Goal: Check status: Check status

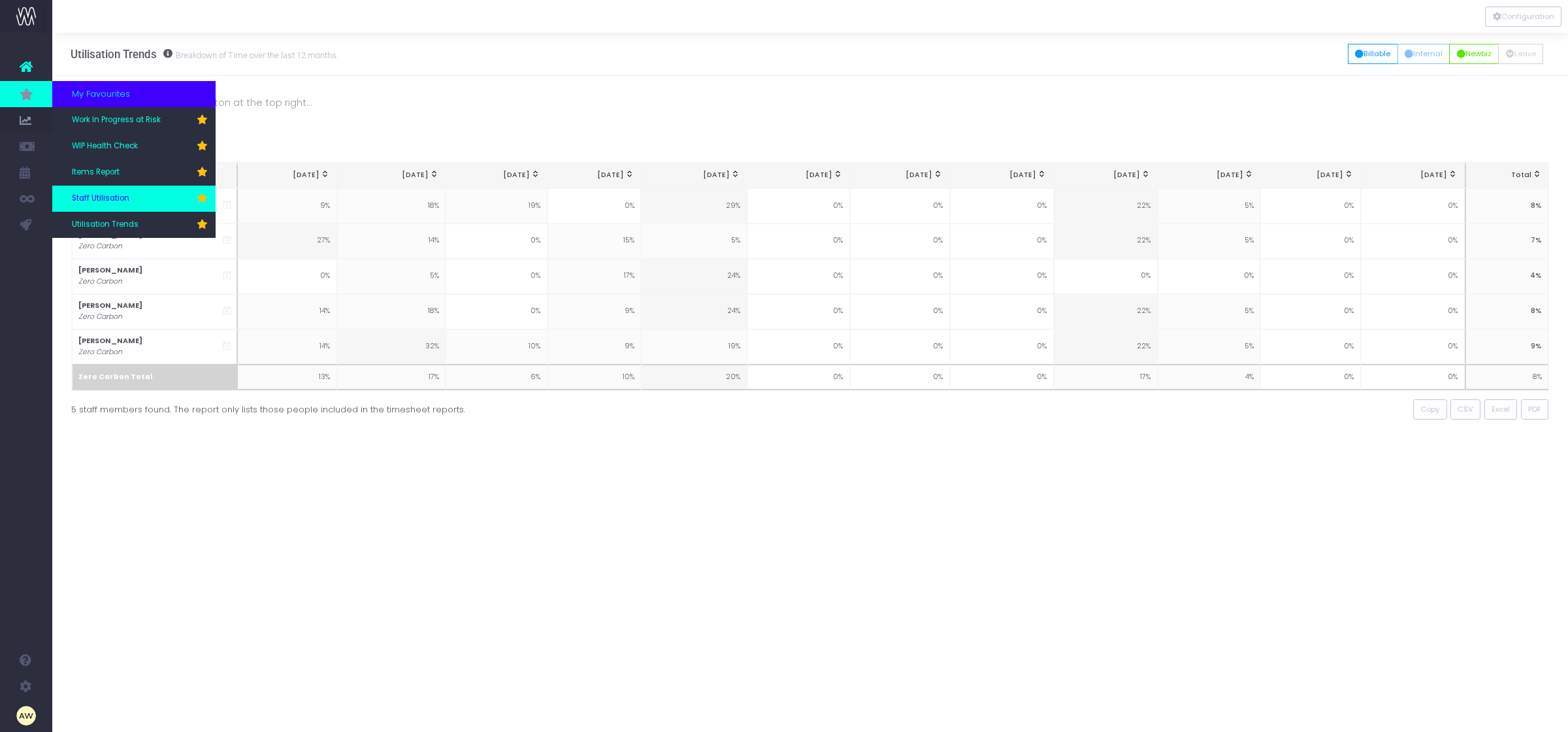
click at [139, 201] on link "Staff Utilisation" at bounding box center [134, 198] width 164 height 26
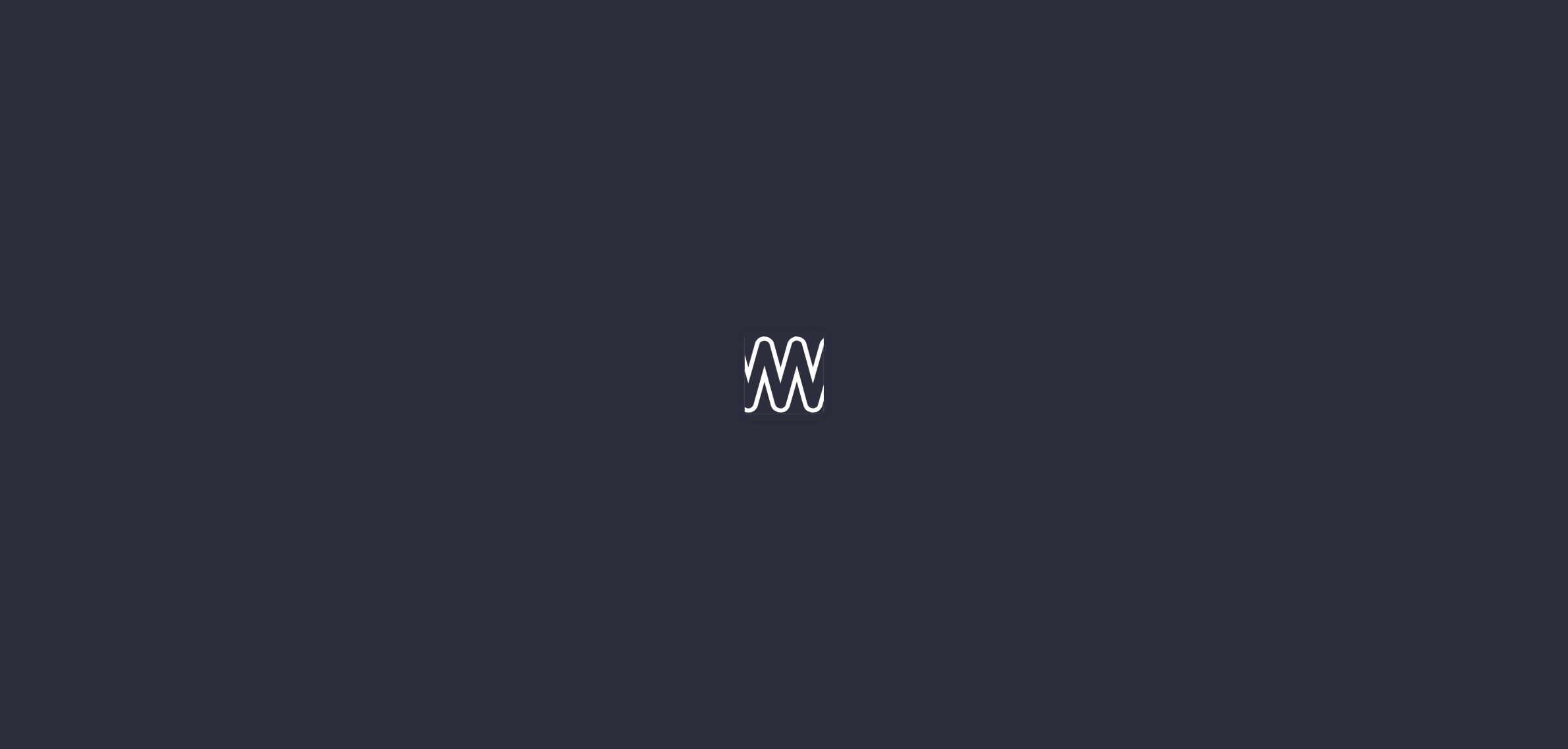
type input "[DATE]"
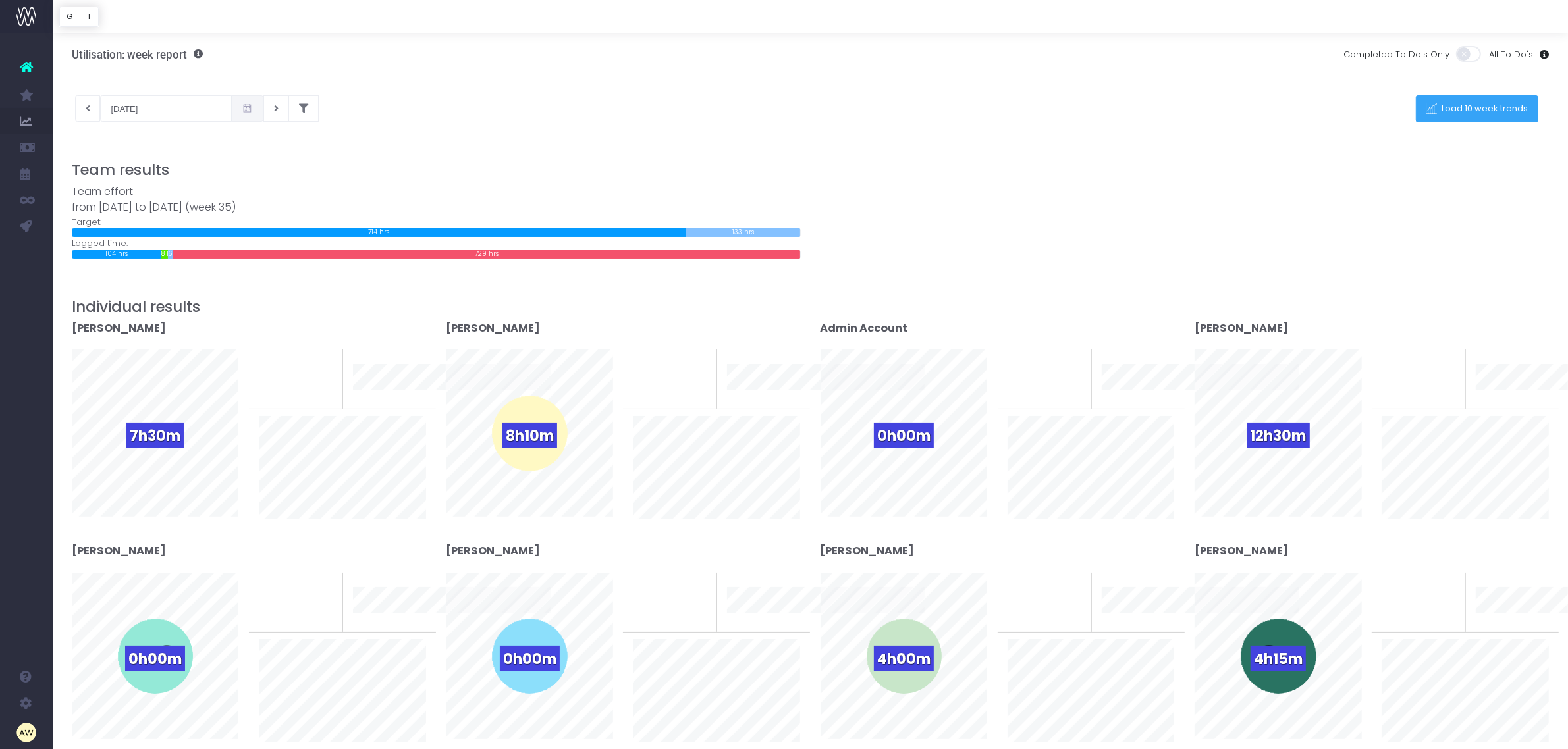
click at [1453, 106] on span "Load 10 week trends" at bounding box center [1484, 109] width 91 height 12
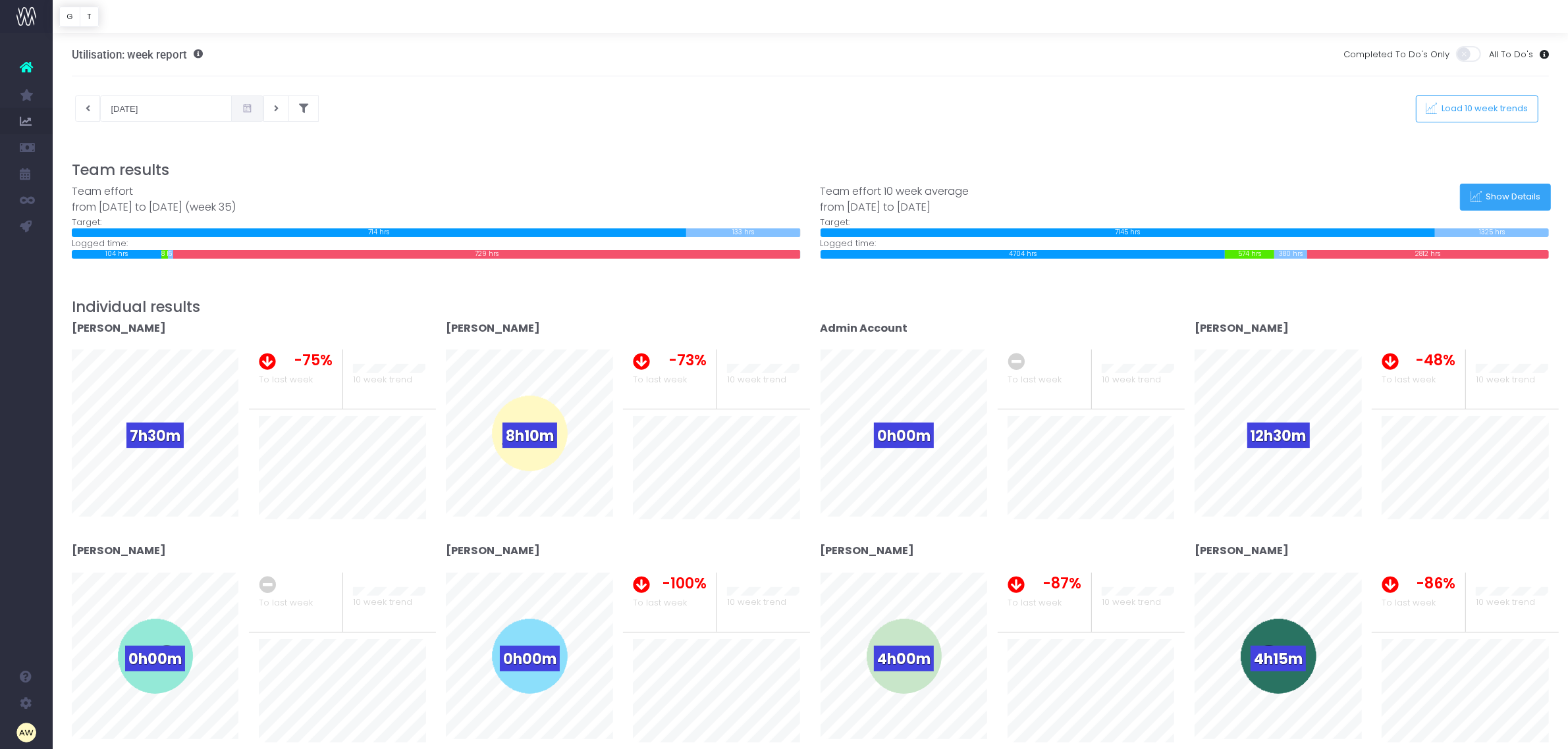
click at [1493, 192] on span "Show Details" at bounding box center [1512, 198] width 59 height 12
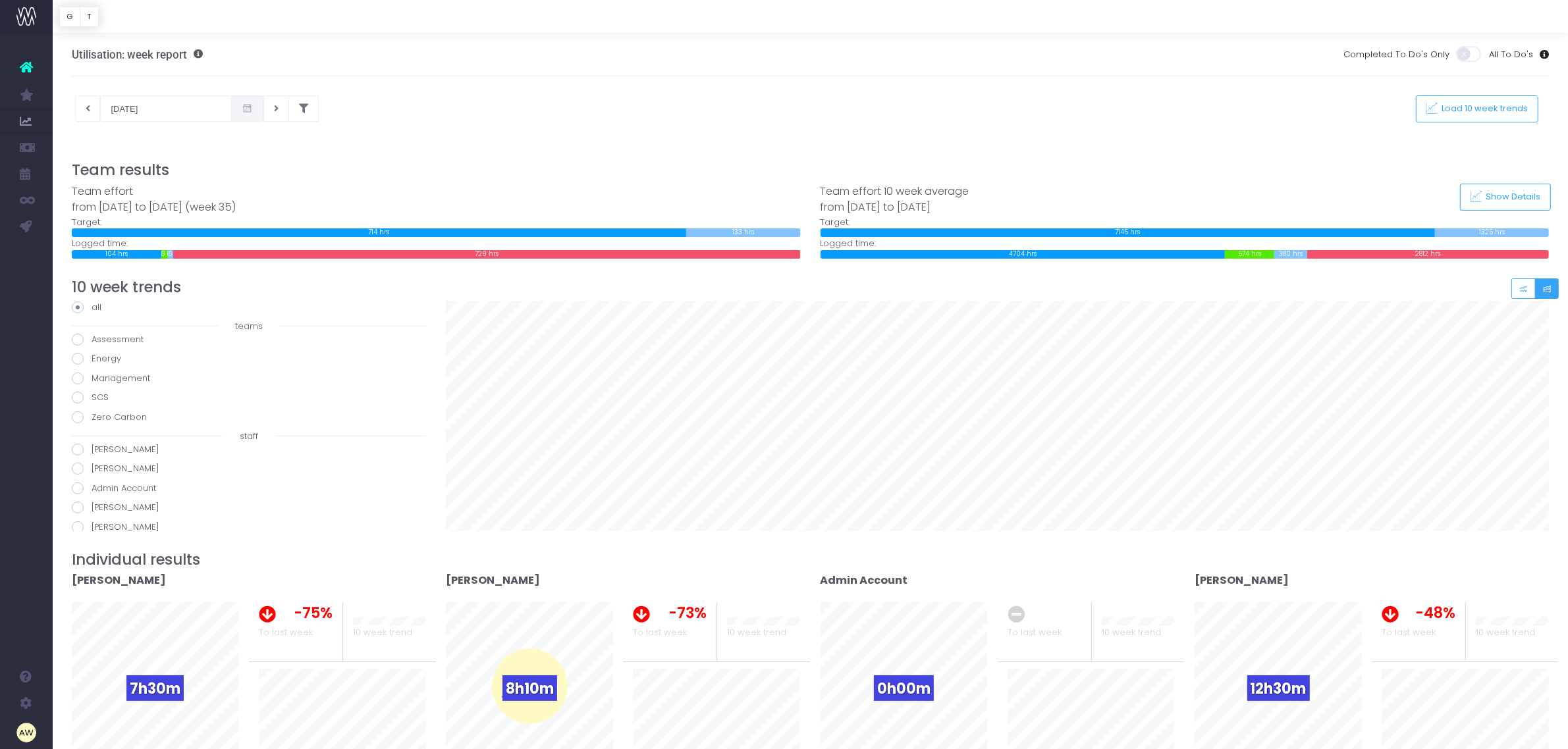
click at [131, 474] on label "[PERSON_NAME]" at bounding box center [249, 469] width 354 height 13
click at [100, 471] on input "[PERSON_NAME]" at bounding box center [95, 466] width 9 height 9
radio input "true"
click at [1519, 289] on icon "Small button group" at bounding box center [1524, 289] width 10 height 0
click at [84, 114] on button at bounding box center [87, 108] width 26 height 26
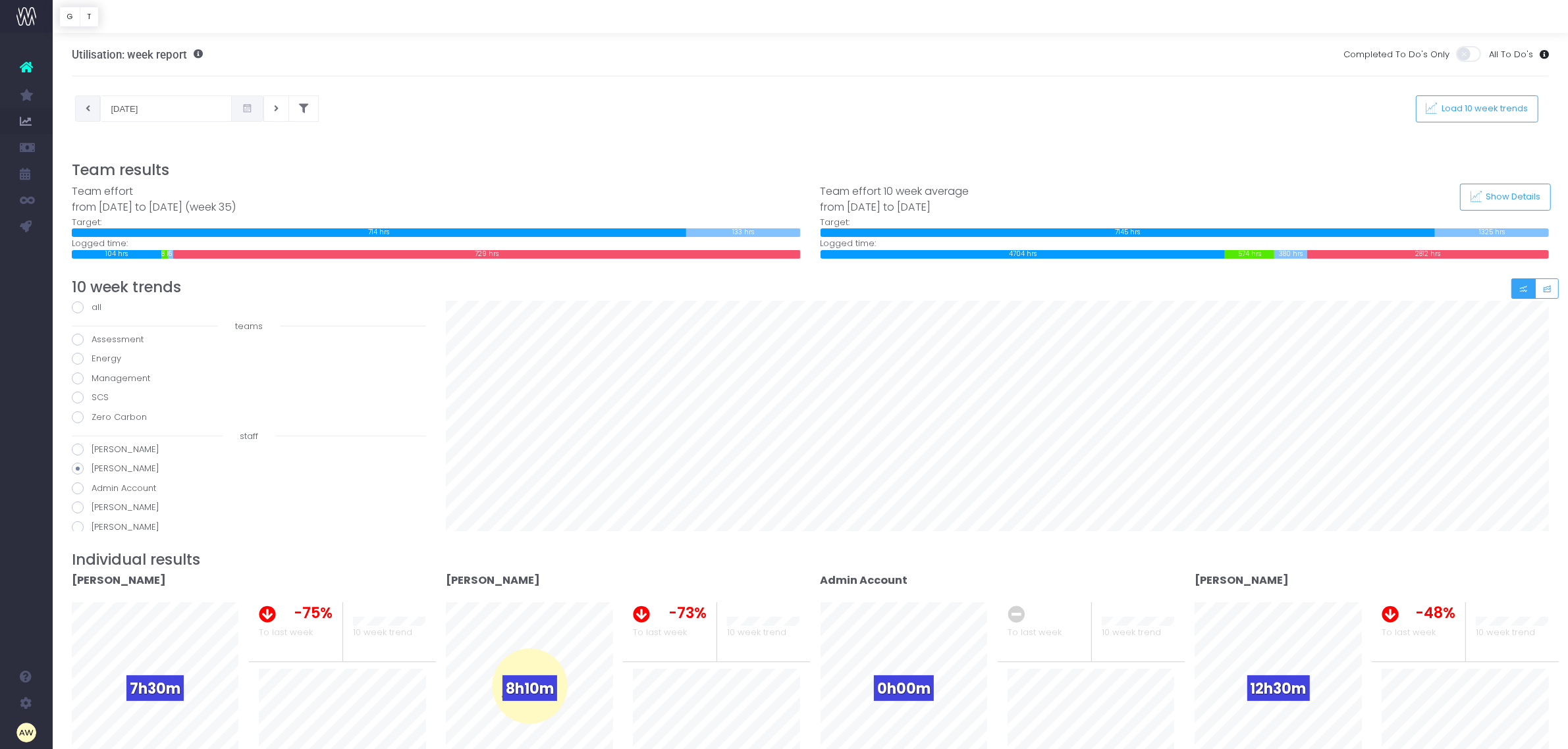
type input "[DATE]"
radio input "true"
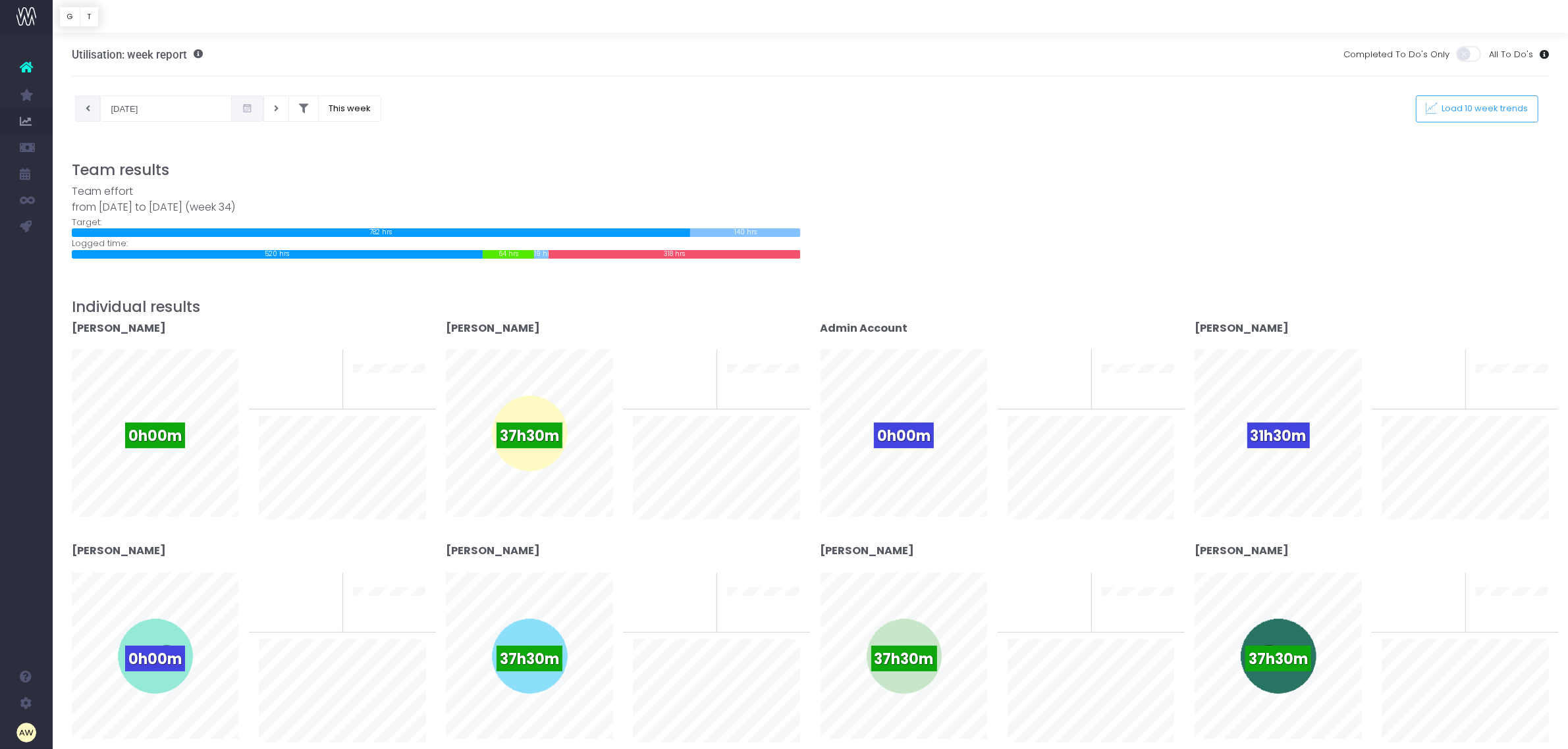
click at [89, 108] on icon at bounding box center [87, 108] width 5 height 0
click at [93, 112] on button at bounding box center [87, 108] width 26 height 26
click at [87, 108] on icon at bounding box center [87, 108] width 5 height 0
type input "[DATE]"
